Goal: Task Accomplishment & Management: Manage account settings

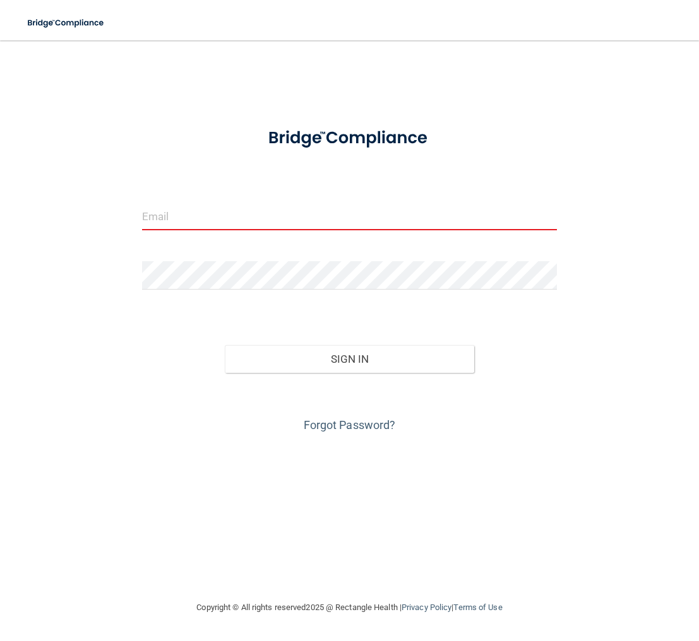
type input "[EMAIL_ADDRESS][DOMAIN_NAME]"
click at [376, 369] on button "Sign In" at bounding box center [349, 359] width 249 height 28
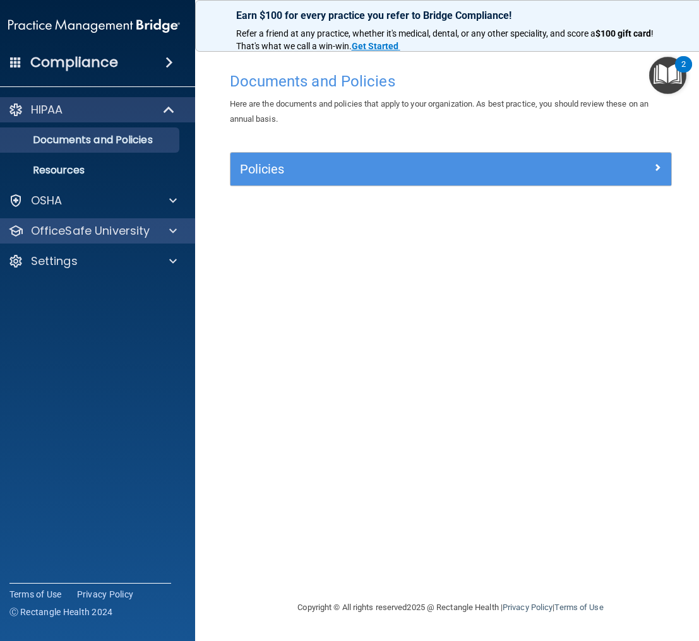
click at [46, 227] on p "OfficeSafe University" at bounding box center [90, 230] width 119 height 15
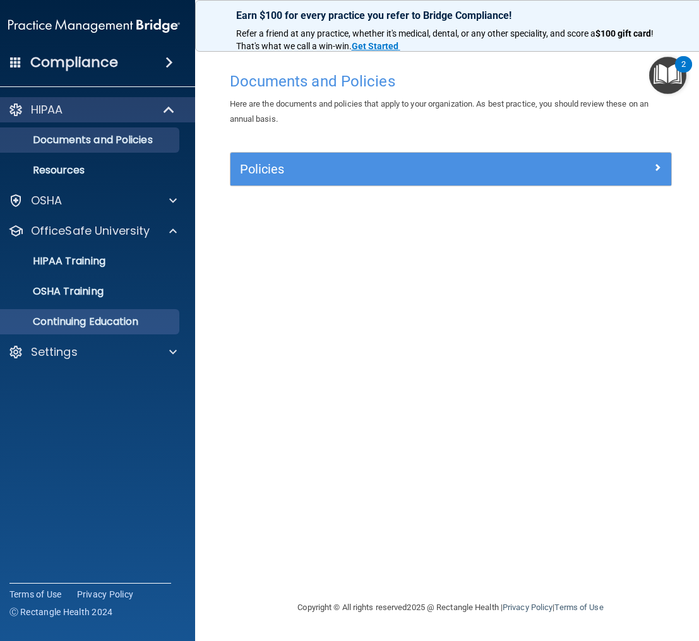
click at [102, 318] on p "Continuing Education" at bounding box center [87, 322] width 172 height 13
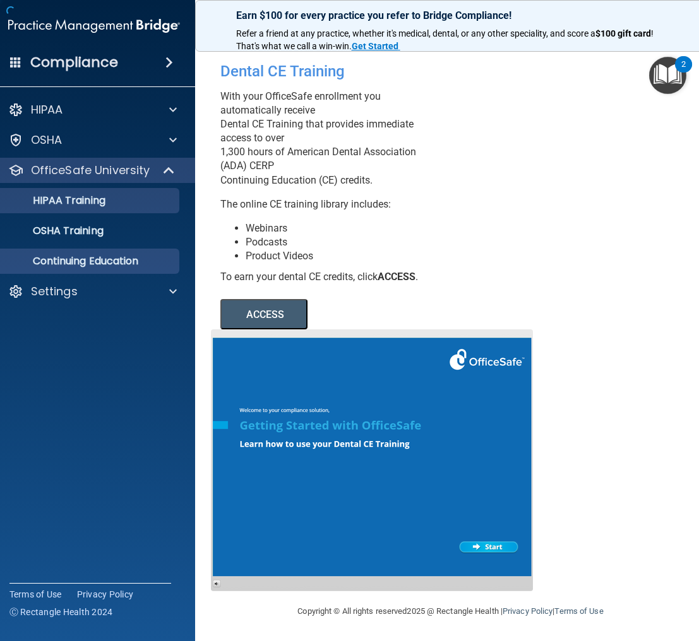
click at [92, 203] on p "HIPAA Training" at bounding box center [53, 200] width 104 height 13
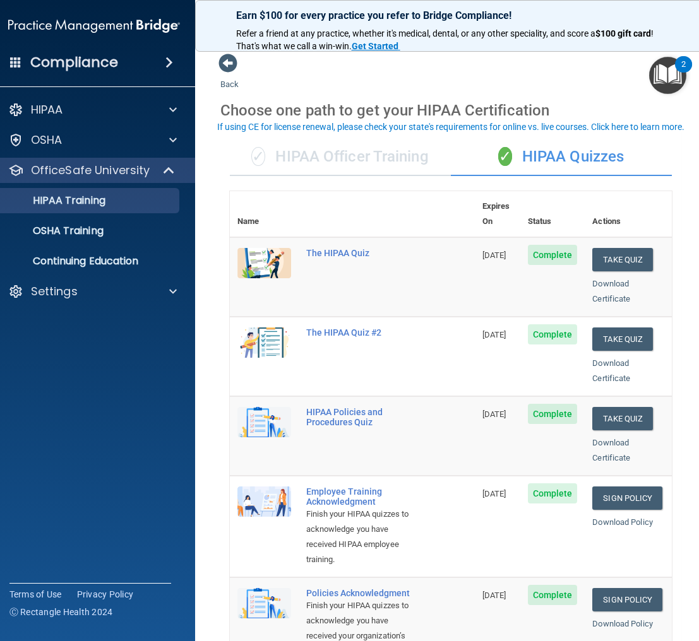
click at [379, 158] on div "✓ HIPAA Officer Training" at bounding box center [340, 157] width 221 height 38
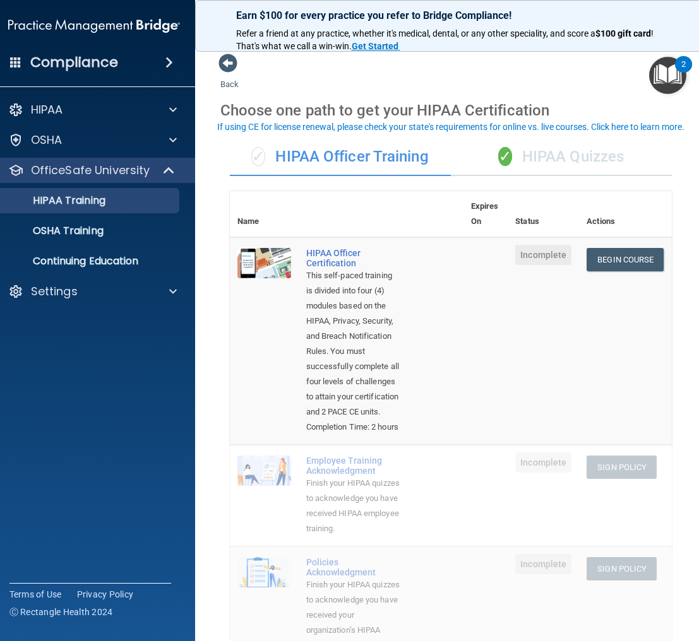
click at [594, 158] on div "✓ HIPAA Quizzes" at bounding box center [561, 157] width 221 height 38
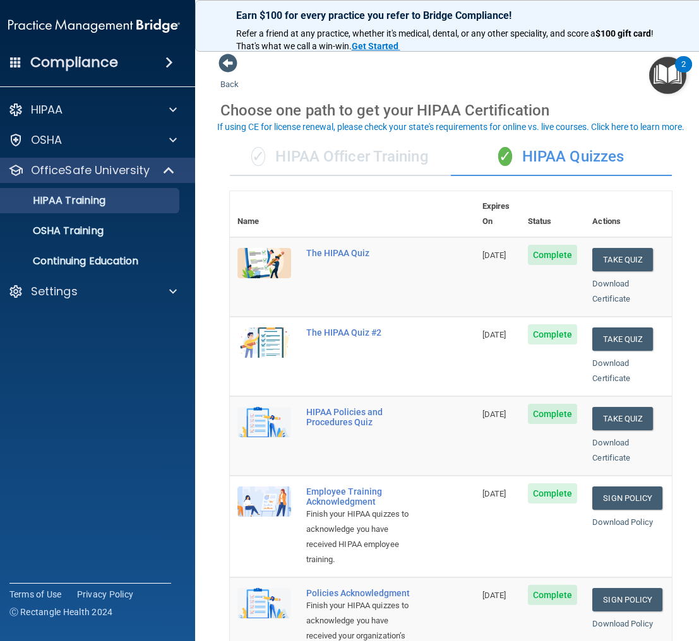
click at [388, 158] on div "✓ HIPAA Officer Training" at bounding box center [340, 157] width 221 height 38
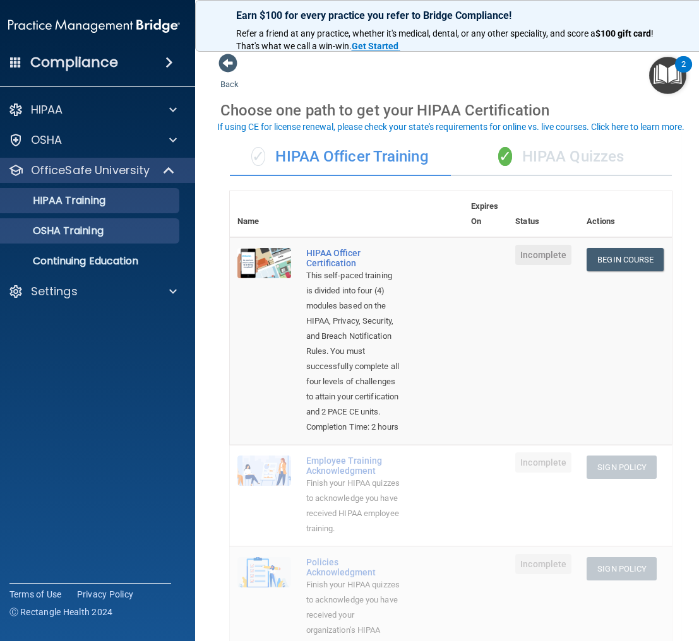
click at [76, 227] on p "OSHA Training" at bounding box center [52, 231] width 102 height 13
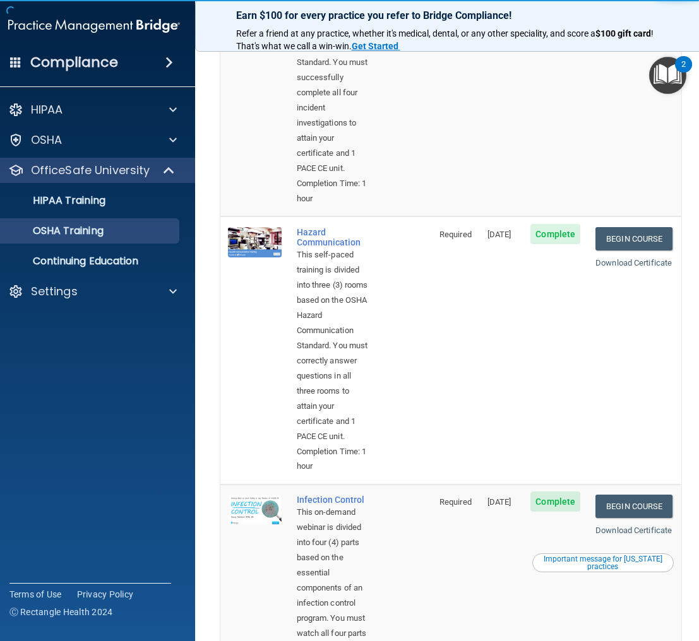
scroll to position [236, 0]
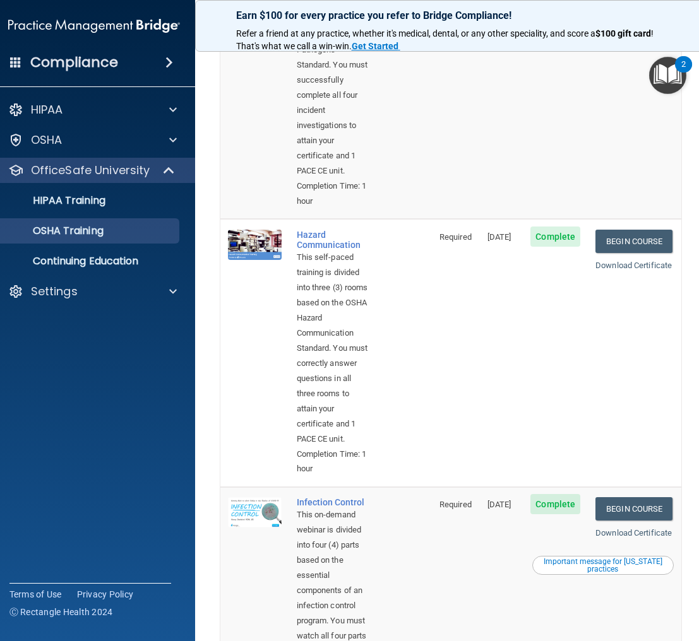
drag, startPoint x: 470, startPoint y: 239, endPoint x: 511, endPoint y: 239, distance: 41.0
click at [511, 239] on span "[DATE]" at bounding box center [499, 236] width 24 height 9
drag, startPoint x: 513, startPoint y: 240, endPoint x: 490, endPoint y: 240, distance: 22.7
click at [480, 240] on td "[DATE]" at bounding box center [502, 353] width 44 height 268
copy span "[DATE]"
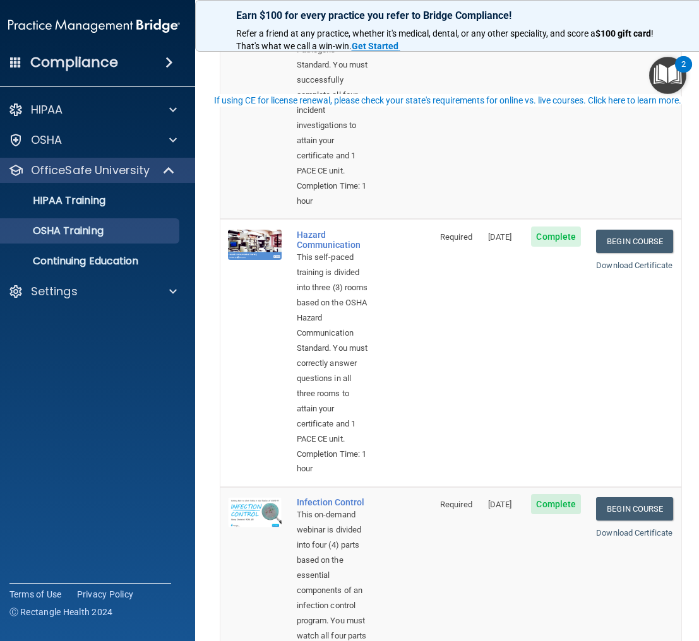
scroll to position [0, 0]
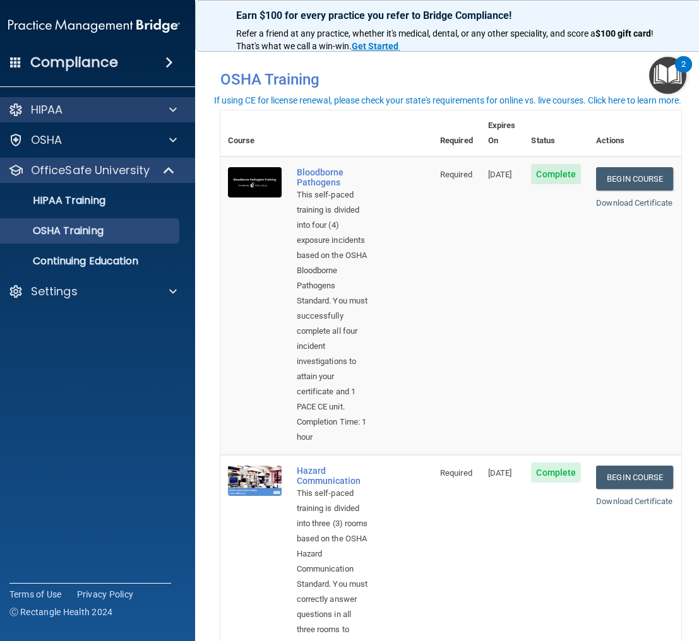
click at [102, 114] on div "HIPAA" at bounding box center [77, 109] width 157 height 15
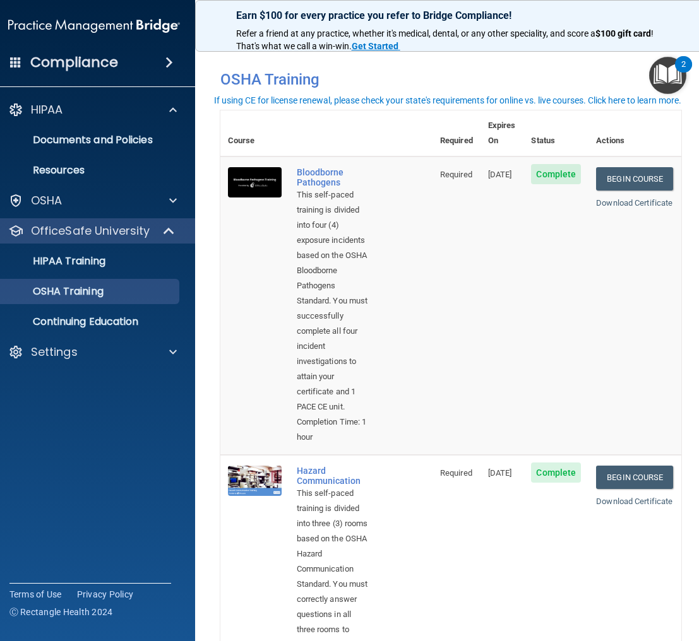
click at [604, 128] on th "Actions" at bounding box center [634, 133] width 92 height 46
click at [57, 322] on p "Continuing Education" at bounding box center [87, 322] width 172 height 13
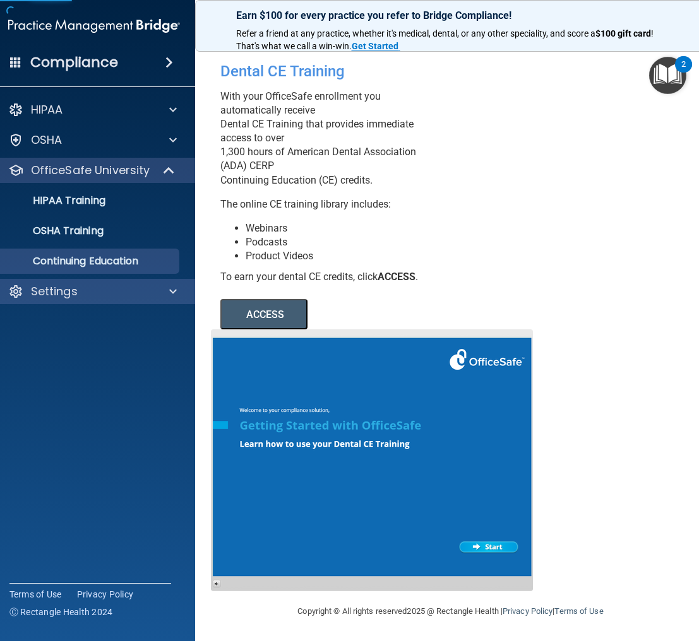
click at [109, 290] on div "Settings" at bounding box center [77, 291] width 157 height 15
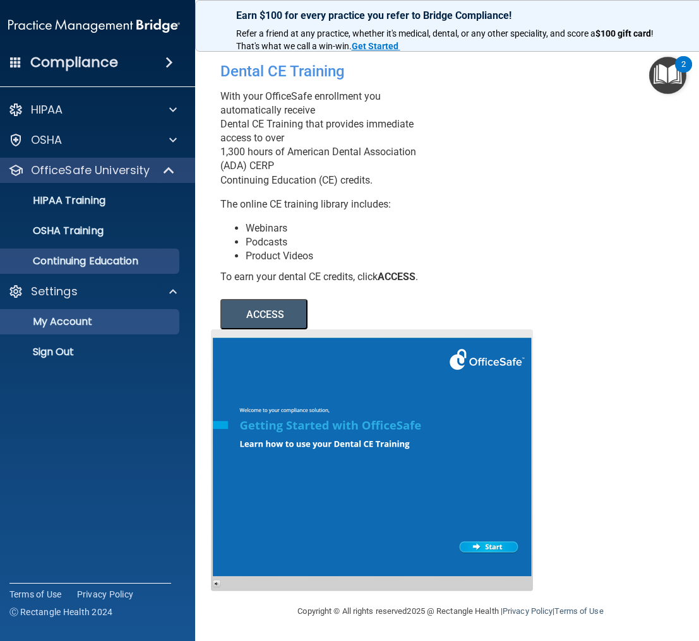
click at [92, 326] on p "My Account" at bounding box center [87, 322] width 172 height 13
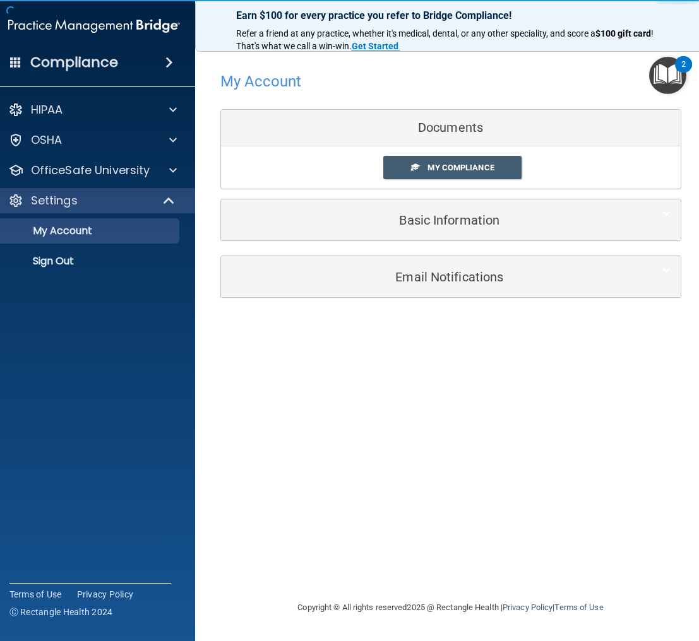
click at [430, 181] on div "My Compliance My Compliance My BAA" at bounding box center [451, 167] width 460 height 42
click at [431, 172] on link "My Compliance" at bounding box center [452, 167] width 138 height 23
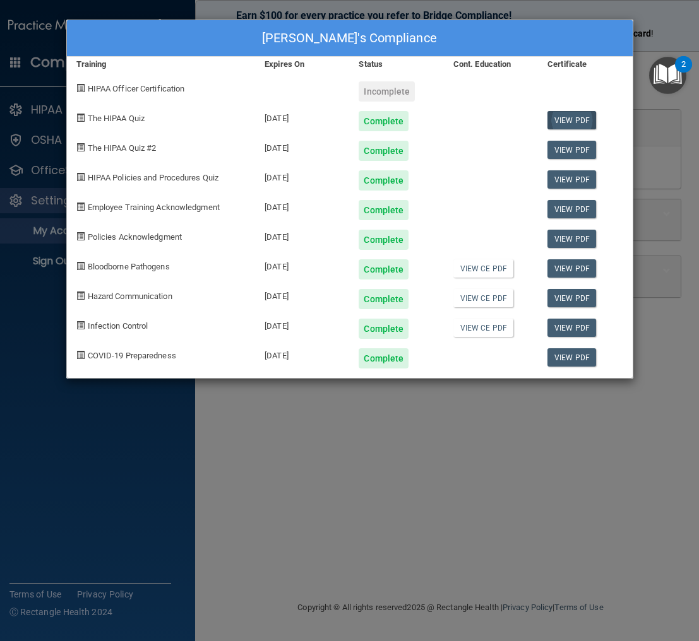
click at [570, 120] on link "View PDF" at bounding box center [571, 120] width 49 height 18
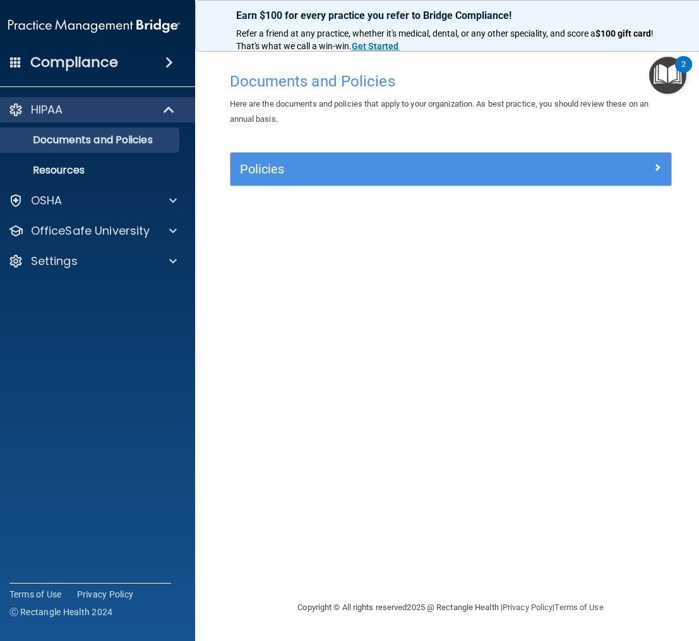
click at [13, 65] on span at bounding box center [15, 61] width 11 height 11
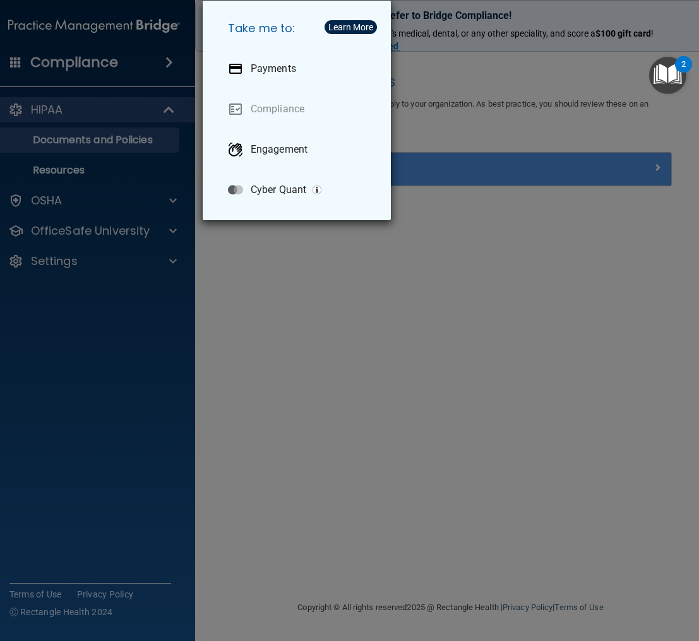
click at [142, 315] on div "Take me to: Payments Compliance Engagement Cyber Quant" at bounding box center [349, 320] width 699 height 641
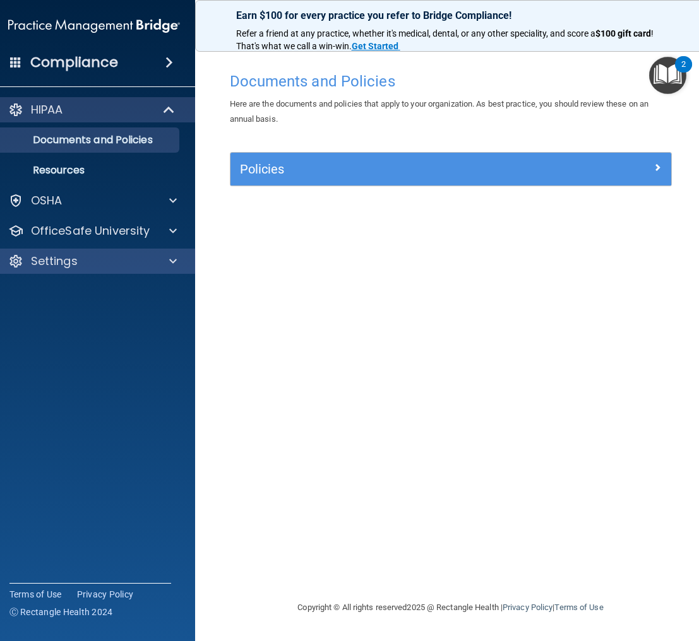
click at [107, 268] on div "Settings" at bounding box center [77, 261] width 157 height 15
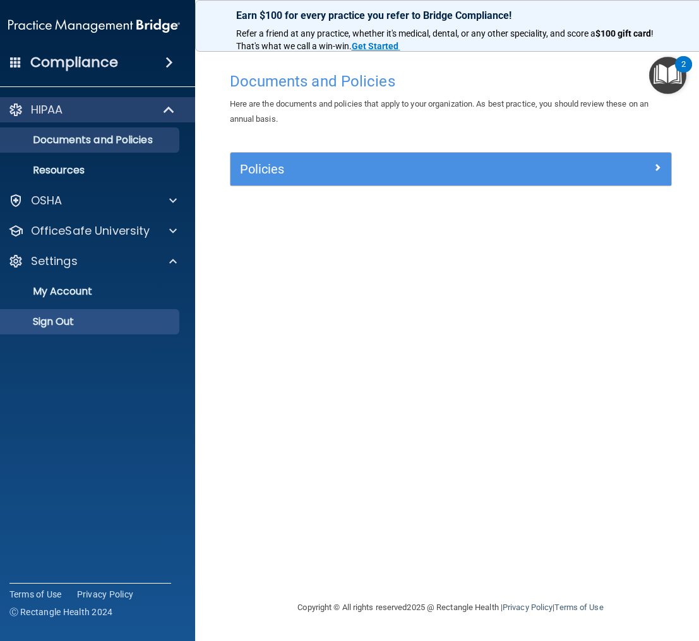
click at [116, 328] on p "Sign Out" at bounding box center [87, 322] width 172 height 13
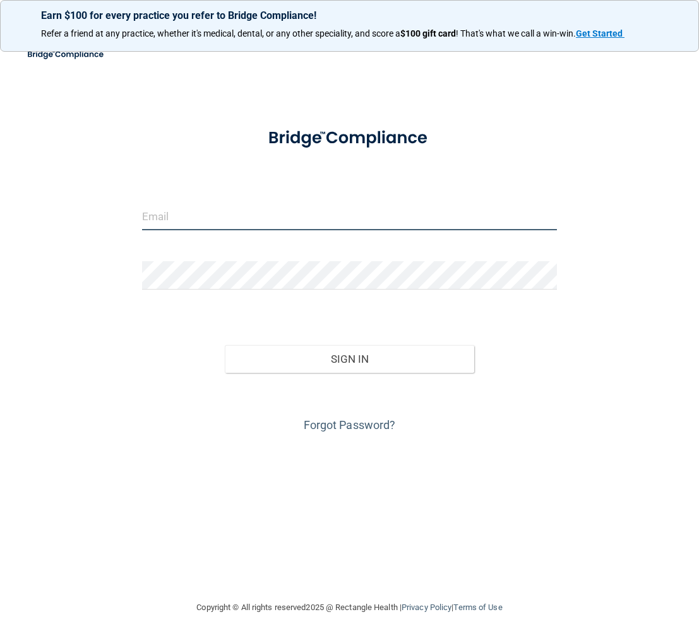
click at [554, 217] on input "email" at bounding box center [349, 216] width 415 height 28
click at [368, 441] on div "Invalid email/password. You don't have permission to access that page. Sign In …" at bounding box center [349, 320] width 648 height 535
